Goal: Transaction & Acquisition: Purchase product/service

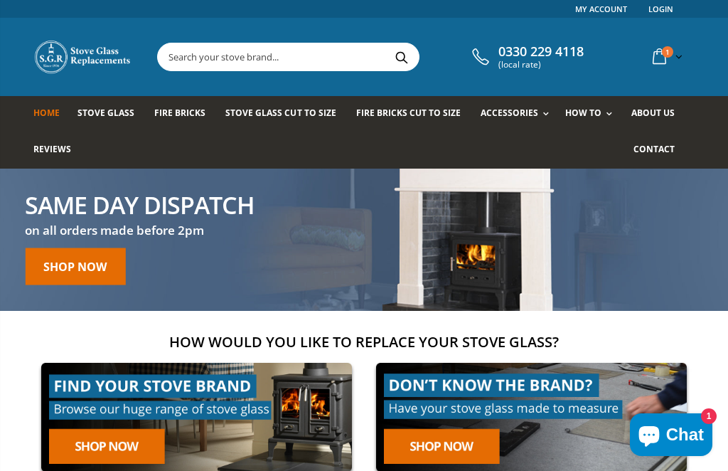
click at [520, 152] on link "Rope Kits" at bounding box center [562, 151] width 145 height 24
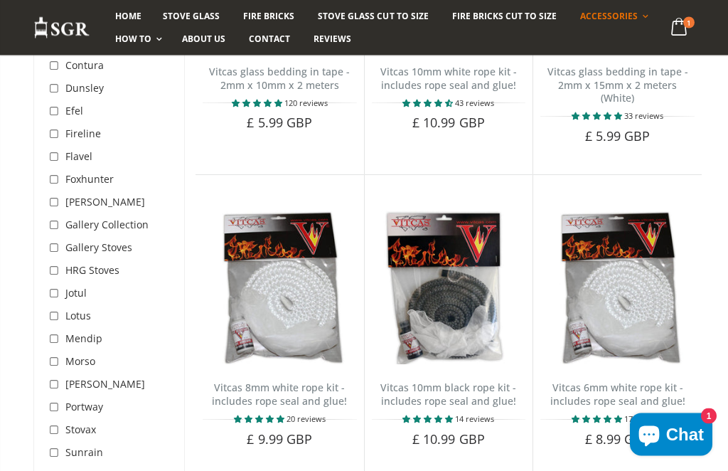
scroll to position [368, 0]
click at [403, 15] on span "Stove Glass Cut To Size" at bounding box center [373, 16] width 110 height 12
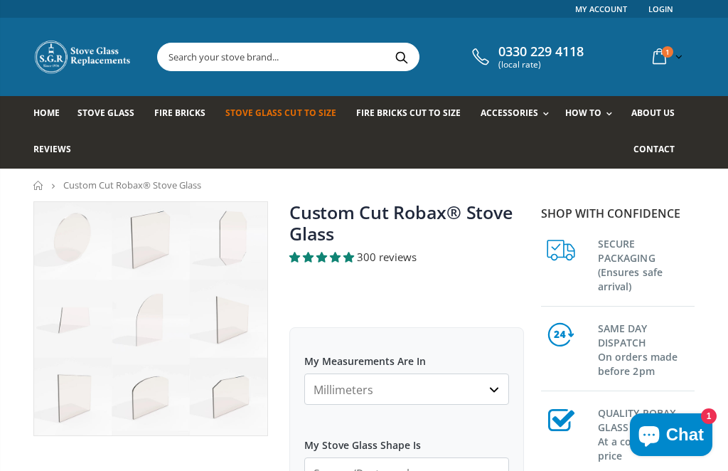
click at [92, 122] on link "Stove Glass" at bounding box center [112, 114] width 68 height 36
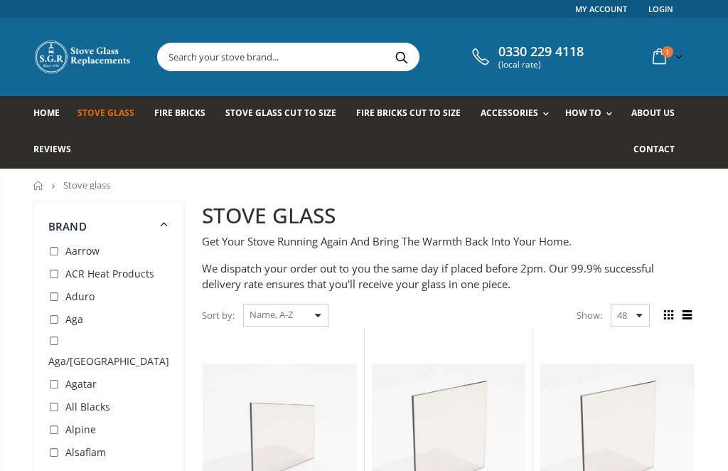
click at [48, 259] on input "checkbox" at bounding box center [55, 252] width 14 height 14
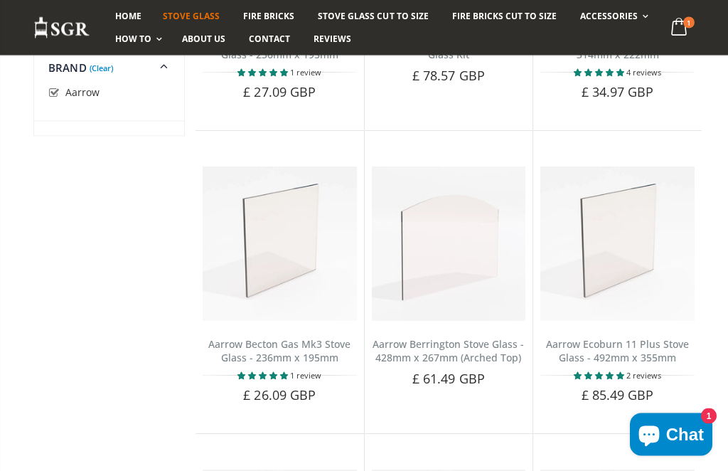
scroll to position [2311, 0]
click at [618, 405] on button "Add to Cart" at bounding box center [617, 419] width 103 height 28
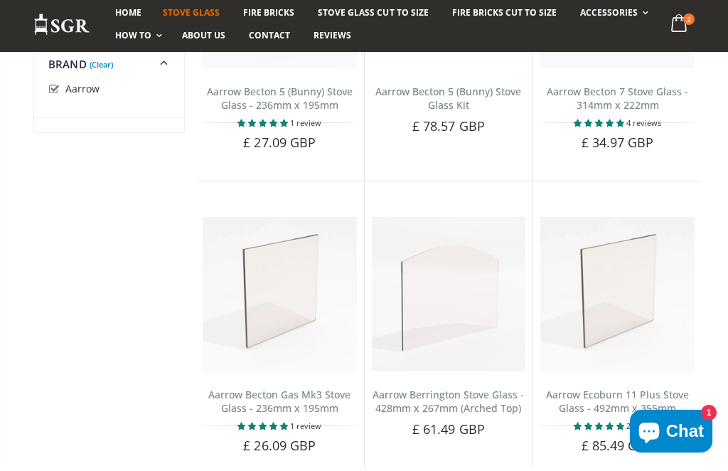
scroll to position [2258, 0]
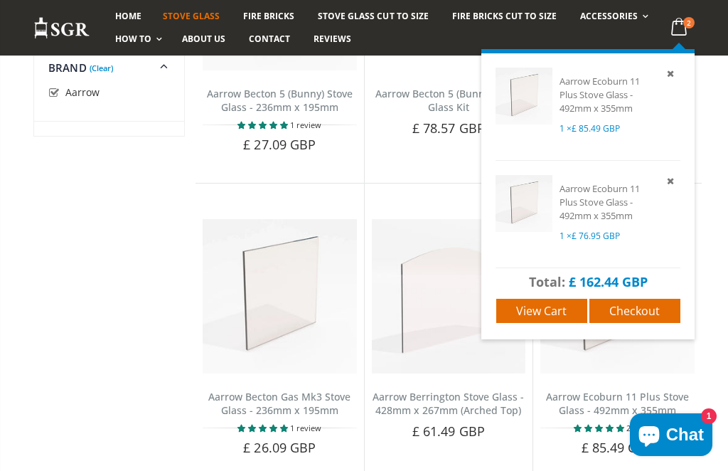
click at [673, 181] on icon at bounding box center [670, 180] width 13 height 13
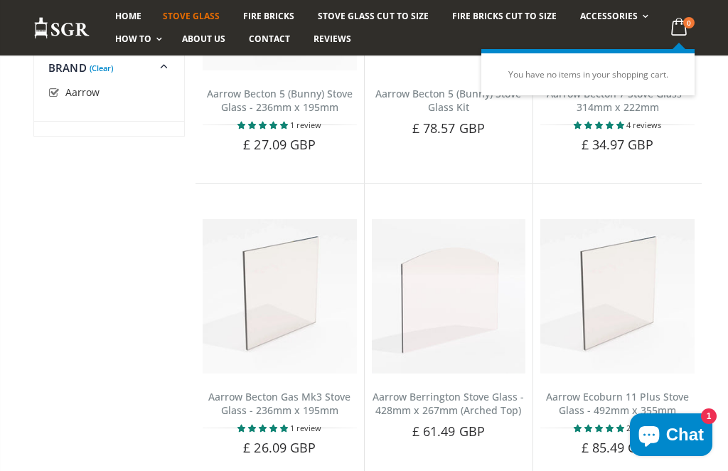
click at [620, 98] on link "Spare Parts" at bounding box center [651, 96] width 145 height 25
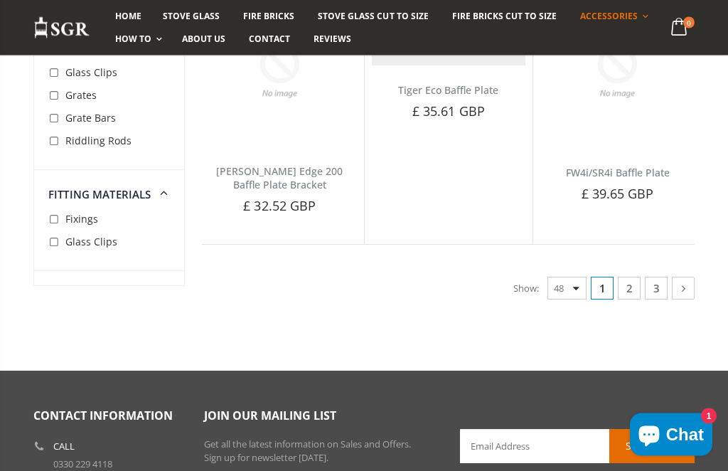
scroll to position [4316, 0]
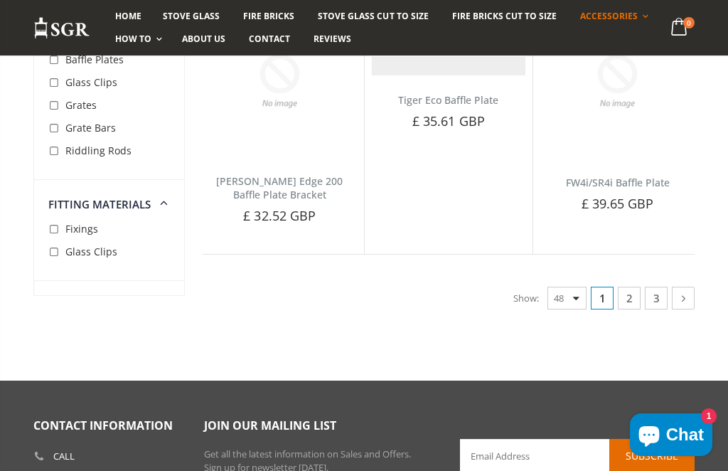
click at [634, 287] on link "2" at bounding box center [629, 298] width 23 height 23
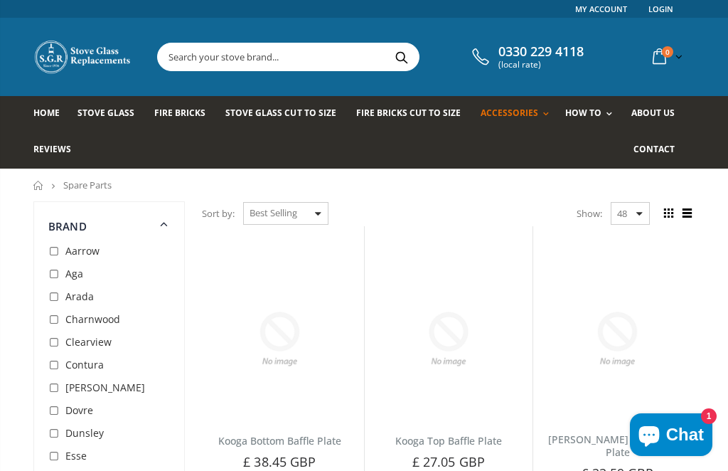
click at [49, 254] on input "checkbox" at bounding box center [55, 252] width 14 height 14
checkbox input "true"
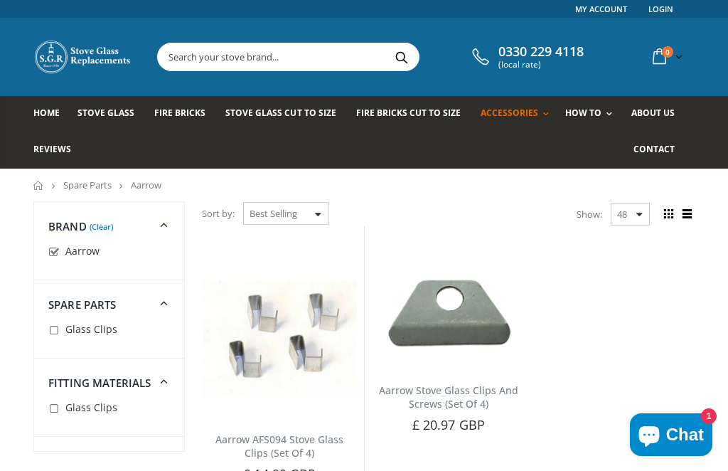
click at [531, 156] on link "Rope Kits" at bounding box center [562, 151] width 145 height 24
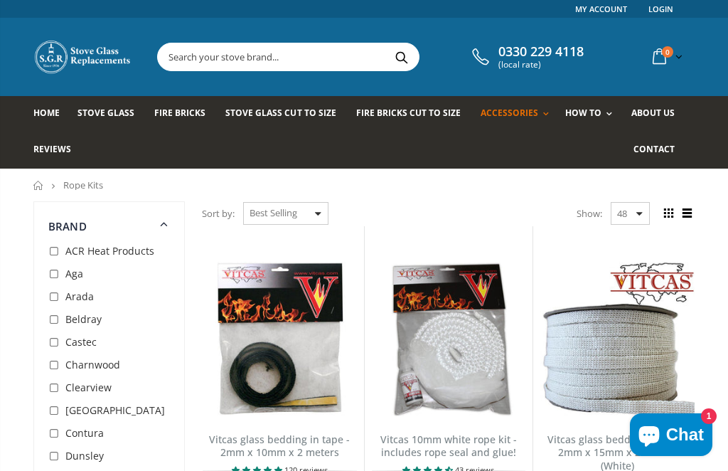
click at [48, 300] on input "checkbox" at bounding box center [55, 297] width 14 height 14
checkbox input "true"
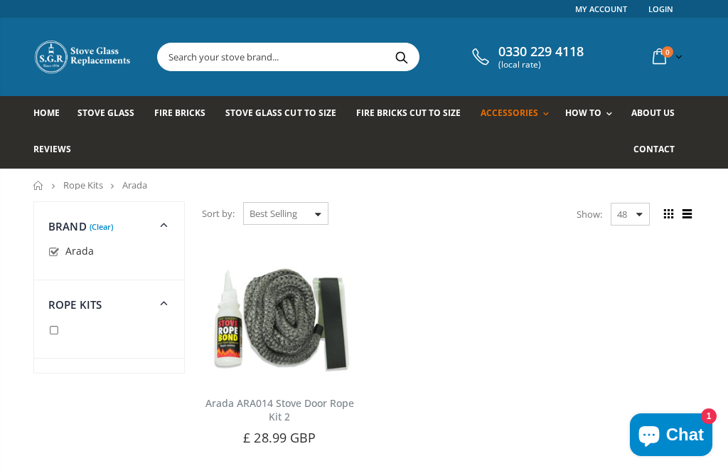
click at [309, 66] on input "text" at bounding box center [354, 56] width 392 height 27
click at [298, 52] on input "text" at bounding box center [354, 56] width 392 height 27
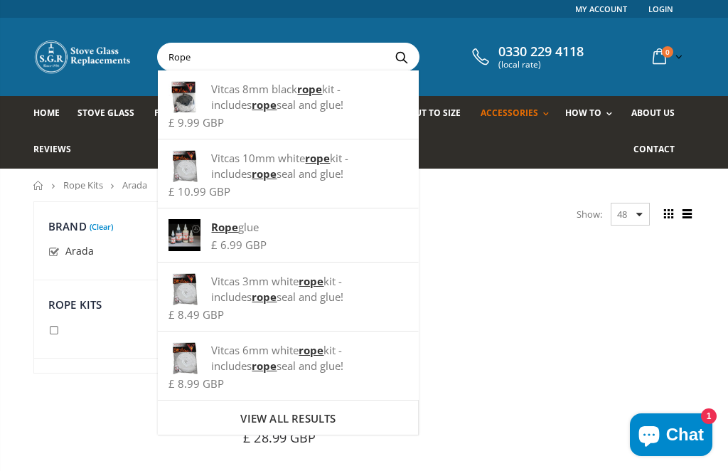
type input "Rope"
click at [396, 57] on button "Search" at bounding box center [401, 56] width 32 height 27
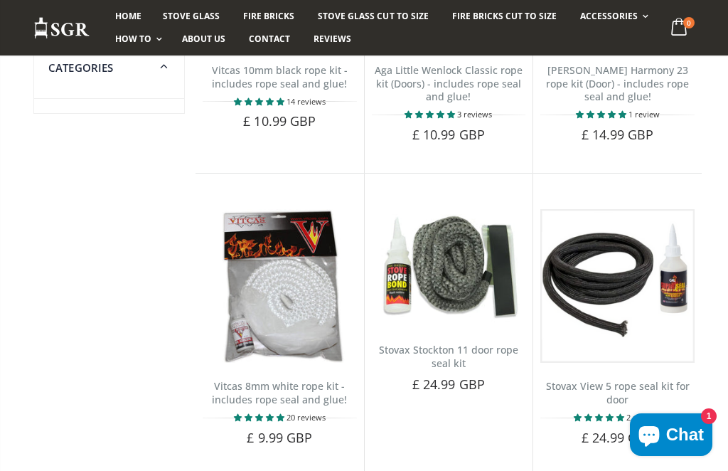
scroll to position [980, 0]
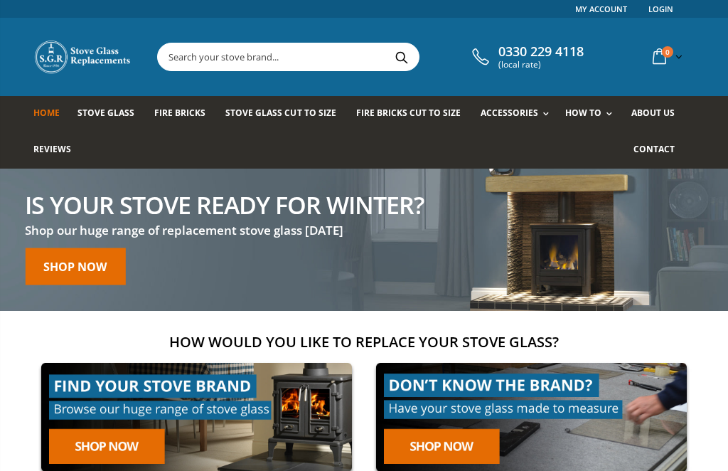
click at [231, 63] on input "text" at bounding box center [354, 56] width 392 height 27
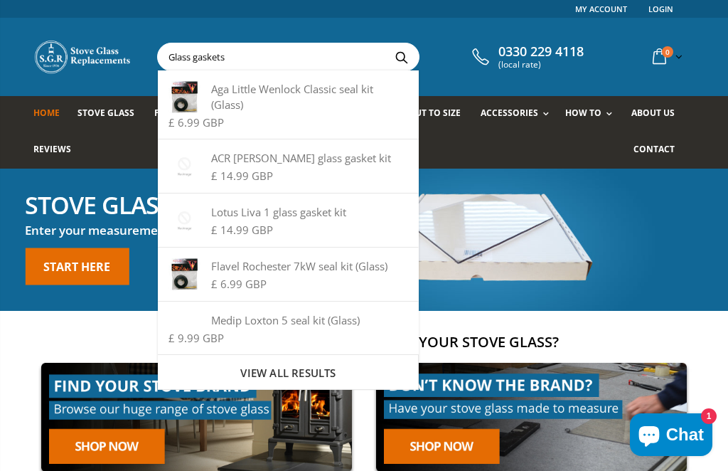
type input "Glass gaskets"
click at [396, 57] on button "Search" at bounding box center [401, 56] width 32 height 27
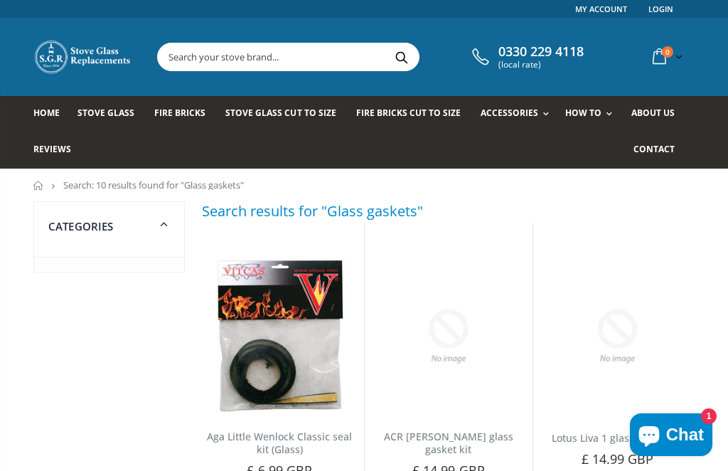
click at [99, 122] on link "Stove Glass" at bounding box center [112, 114] width 68 height 36
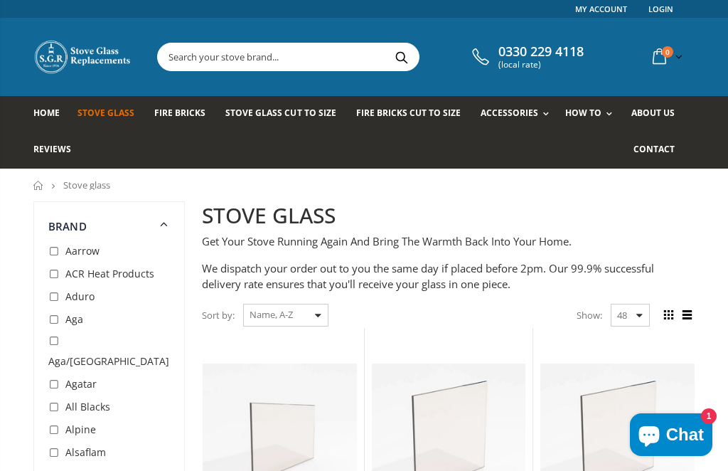
click at [508, 206] on link "Spare Parts" at bounding box center [562, 200] width 145 height 25
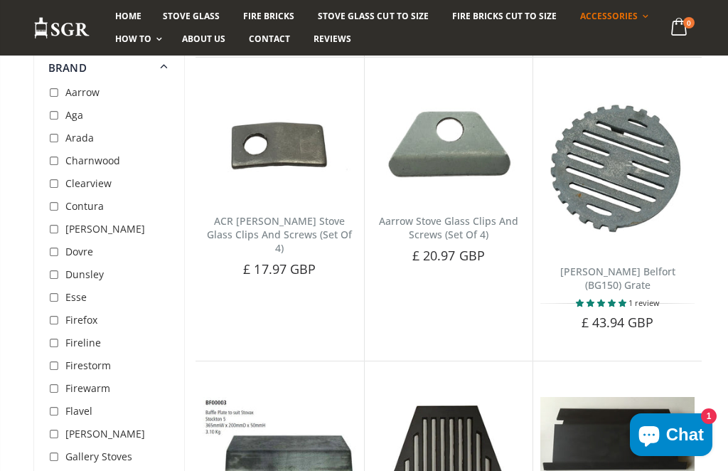
scroll to position [3398, 0]
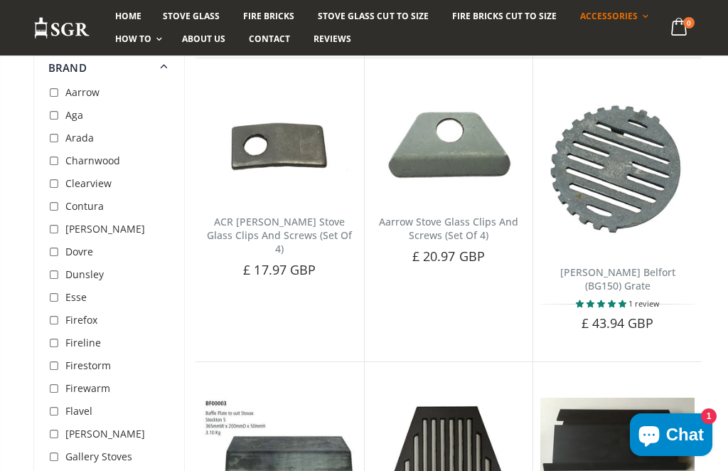
click at [52, 95] on input "checkbox" at bounding box center [55, 93] width 14 height 14
checkbox input "true"
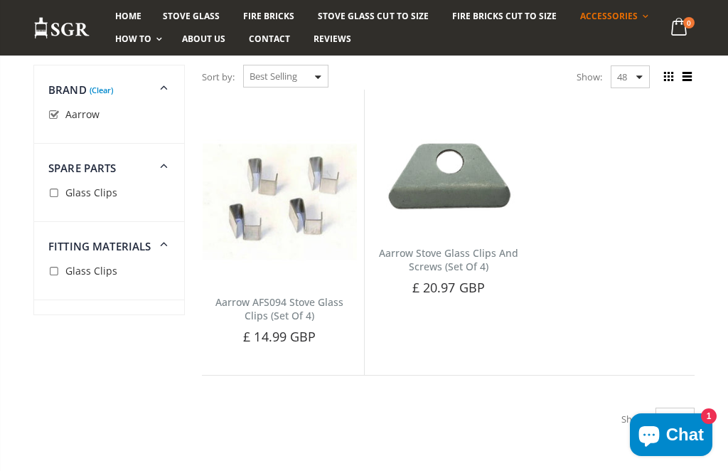
scroll to position [137, 0]
